Goal: Transaction & Acquisition: Purchase product/service

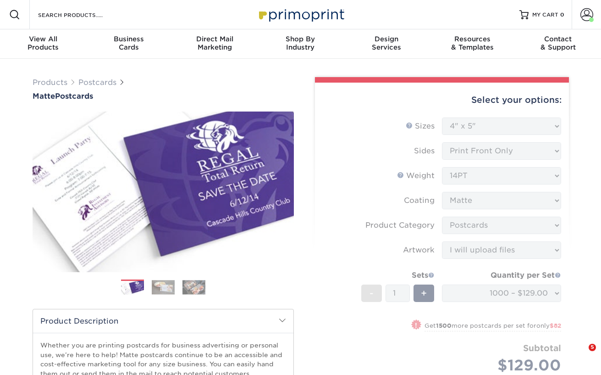
select select "4.00x5.00"
select select "9b7272e0-d6c8-4c3c-8e97-d3a1bcdab858"
select select "upload"
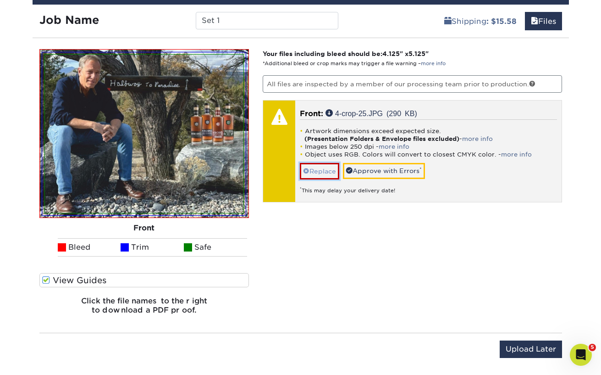
click at [324, 170] on link "Replace" at bounding box center [319, 171] width 39 height 16
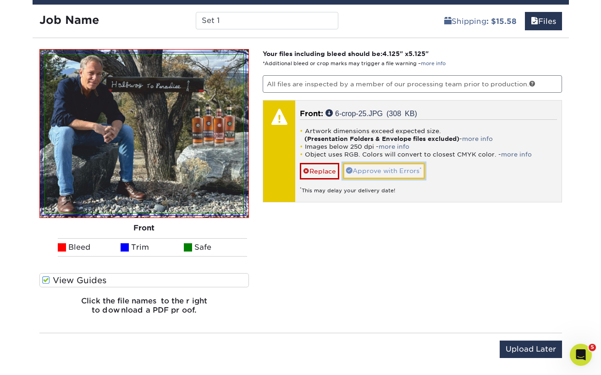
click at [375, 171] on link "Approve with Errors *" at bounding box center [384, 171] width 82 height 16
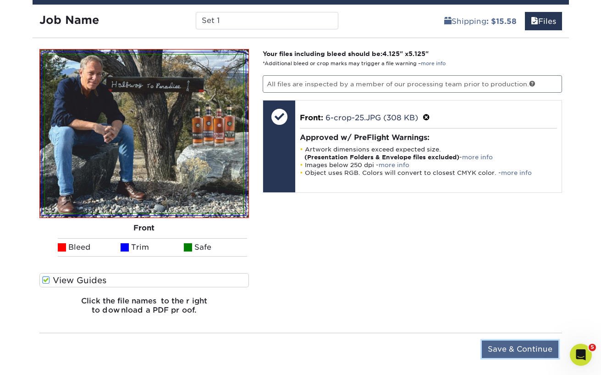
click at [517, 352] on input "Save & Continue" at bounding box center [520, 348] width 77 height 17
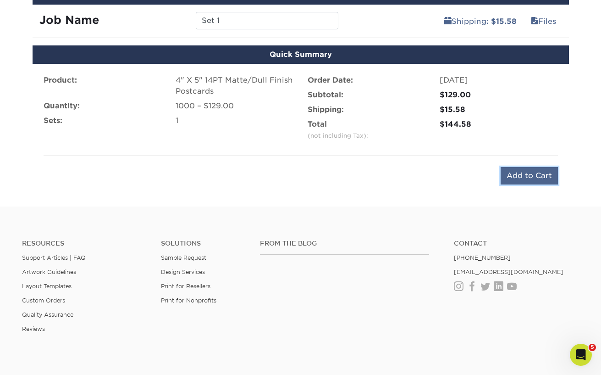
click at [525, 172] on input "Add to Cart" at bounding box center [529, 175] width 57 height 17
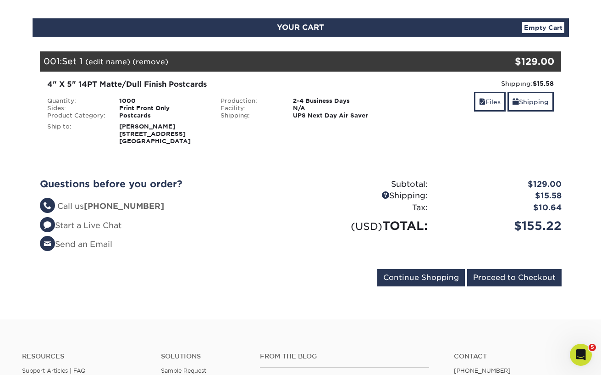
scroll to position [92, 0]
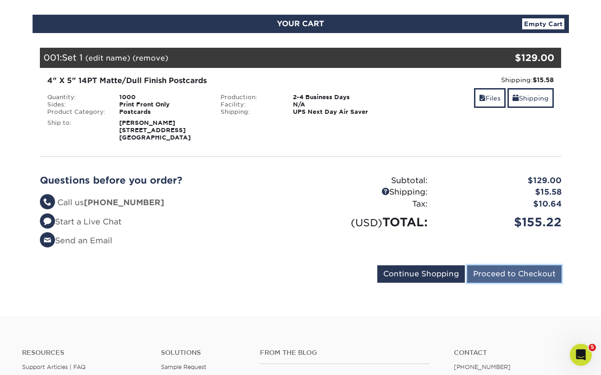
click at [531, 273] on input "Proceed to Checkout" at bounding box center [514, 273] width 95 height 17
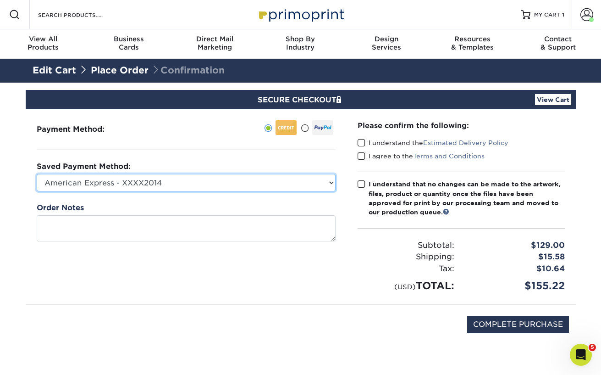
click at [330, 184] on select "American Express - XXXX2014 Visa - XXXX8359 American Express - XXXX2012 New Cre…" at bounding box center [186, 182] width 299 height 17
select select
click at [37, 174] on select "American Express - XXXX2014 Visa - XXXX8359 American Express - XXXX2012 New Cre…" at bounding box center [186, 182] width 299 height 17
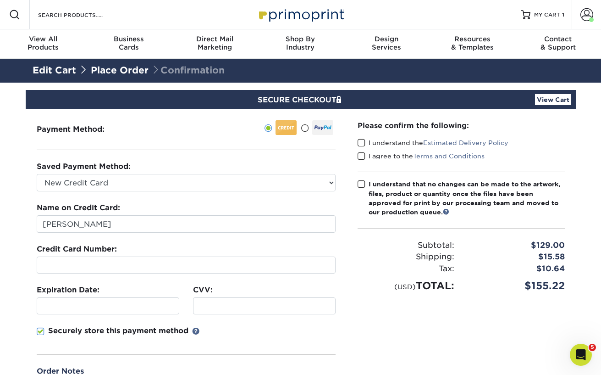
click at [459, 350] on div "Please confirm the following: I understand the Estimated Delivery Policy I agre…" at bounding box center [461, 262] width 229 height 307
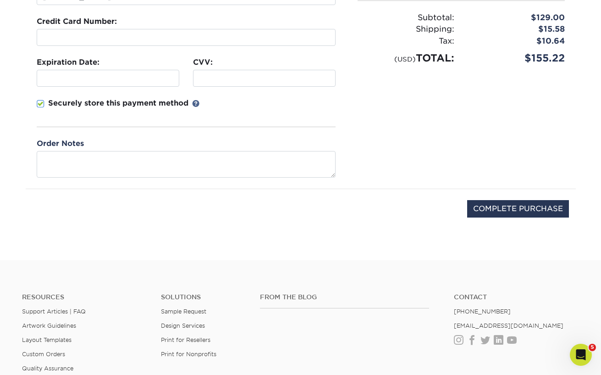
scroll to position [229, 0]
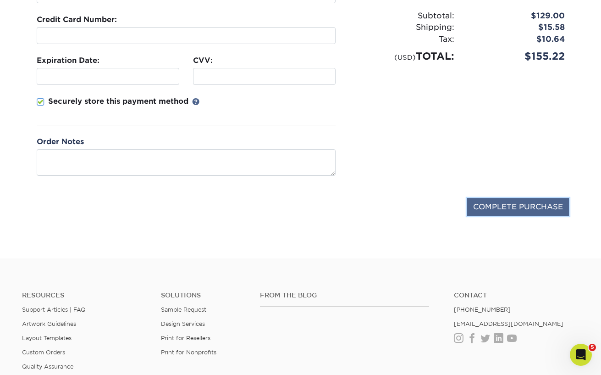
click at [514, 204] on input "COMPLETE PURCHASE" at bounding box center [518, 206] width 102 height 17
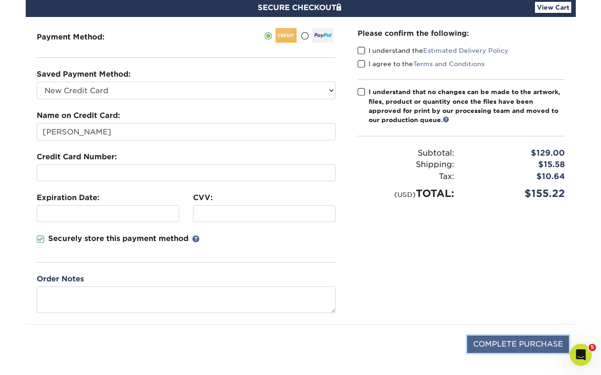
scroll to position [92, 0]
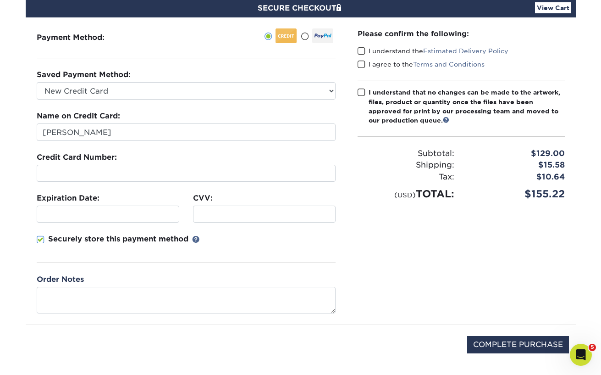
click at [363, 52] on span at bounding box center [362, 51] width 8 height 9
click at [0, 0] on input "I understand the Estimated Delivery Policy" at bounding box center [0, 0] width 0 height 0
click at [363, 66] on span at bounding box center [362, 64] width 8 height 9
click at [0, 0] on input "I agree to the Terms and Conditions" at bounding box center [0, 0] width 0 height 0
click at [359, 95] on span at bounding box center [362, 92] width 8 height 9
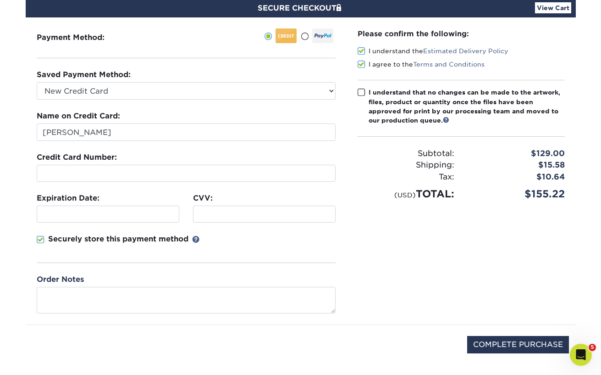
click at [0, 0] on input "I understand that no changes can be made to the artwork, files, product or quan…" at bounding box center [0, 0] width 0 height 0
click at [510, 343] on input "COMPLETE PURCHASE" at bounding box center [518, 344] width 102 height 17
type input "PROCESSING, PLEASE WAIT..."
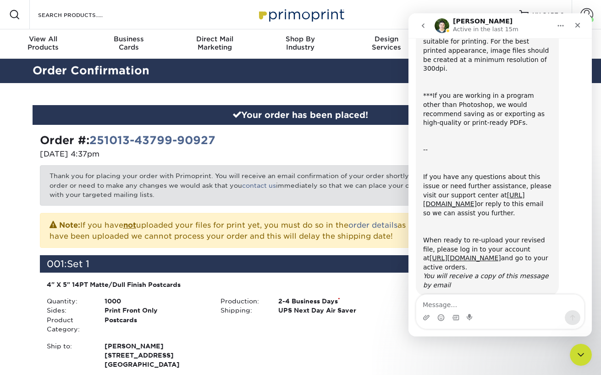
scroll to position [135, 0]
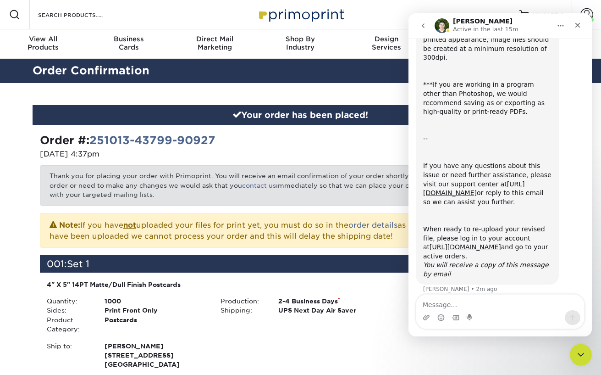
click at [366, 345] on div "Ship to: Sandy Dodson 1 Pine Ave" at bounding box center [214, 355] width 348 height 28
click at [580, 24] on icon "Close" at bounding box center [578, 25] width 5 height 5
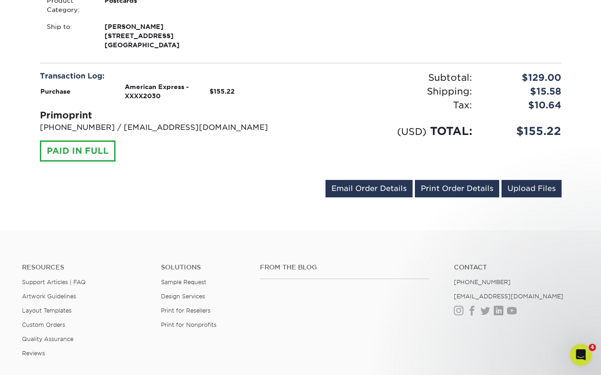
scroll to position [321, 0]
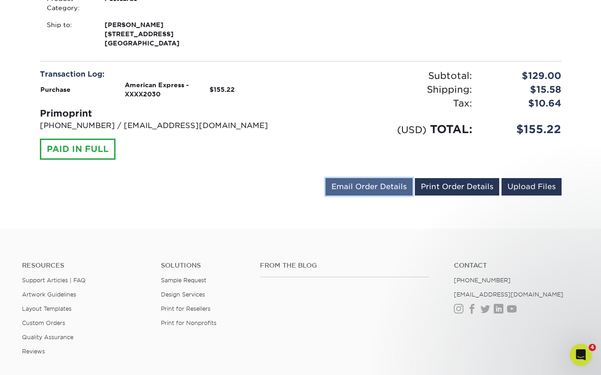
click at [381, 186] on link "Email Order Details" at bounding box center [369, 186] width 87 height 17
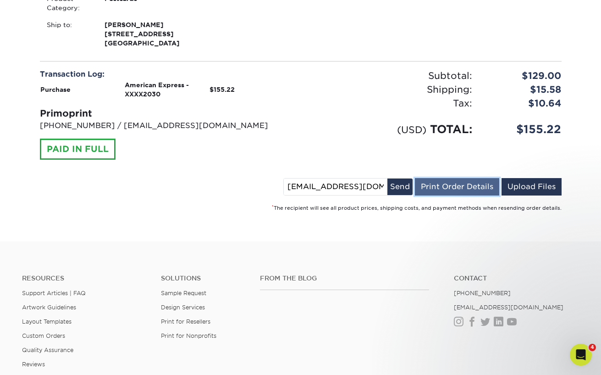
click at [456, 184] on link "Print Order Details" at bounding box center [457, 186] width 84 height 17
